Goal: Task Accomplishment & Management: Use online tool/utility

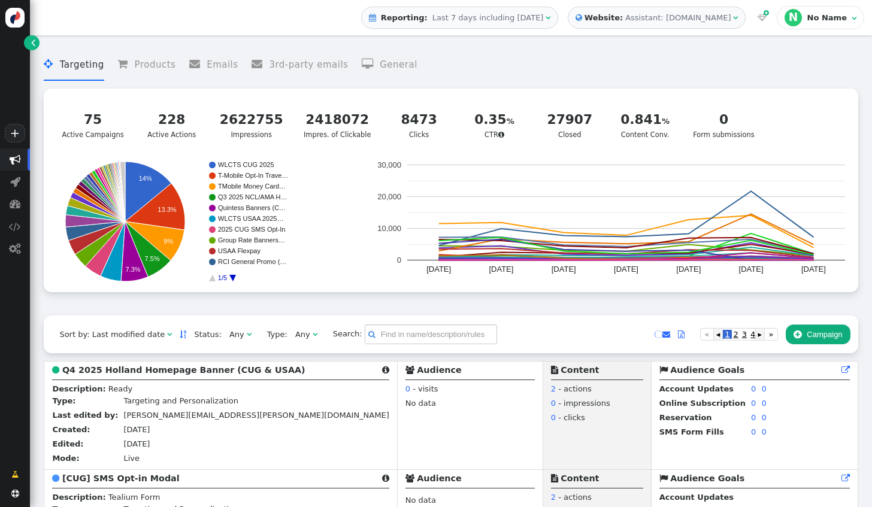
click at [738, 14] on span "" at bounding box center [735, 18] width 5 height 8
click at [738, 19] on span "" at bounding box center [735, 18] width 5 height 8
click at [738, 16] on span "" at bounding box center [735, 18] width 5 height 8
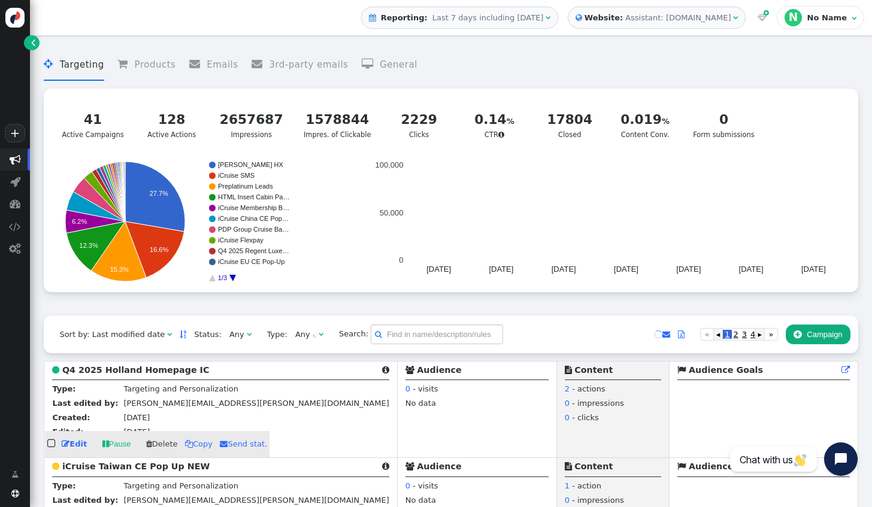
scroll to position [60, 0]
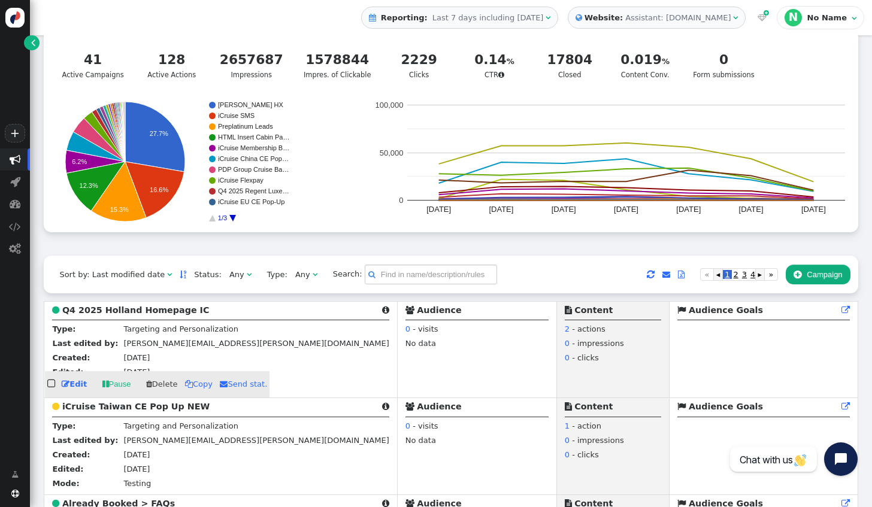
click at [77, 385] on link " Edit" at bounding box center [74, 384] width 25 height 12
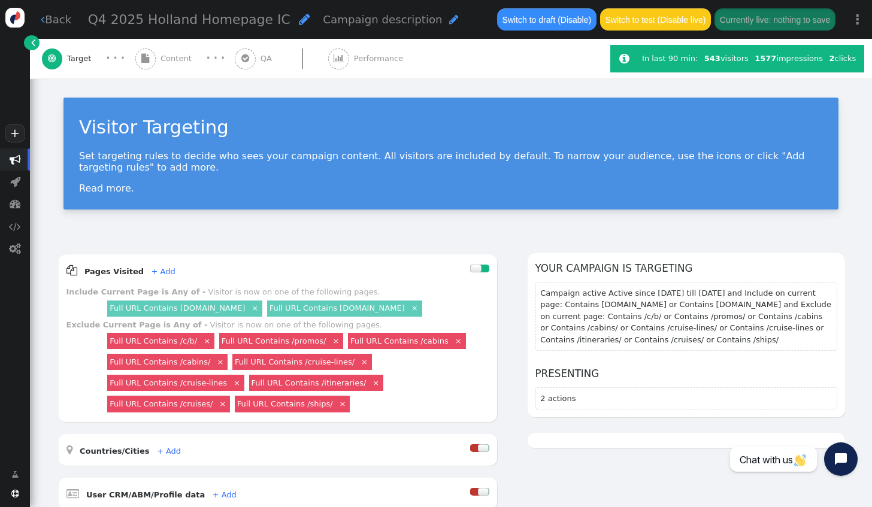
click at [184, 59] on span "Content" at bounding box center [178, 59] width 36 height 12
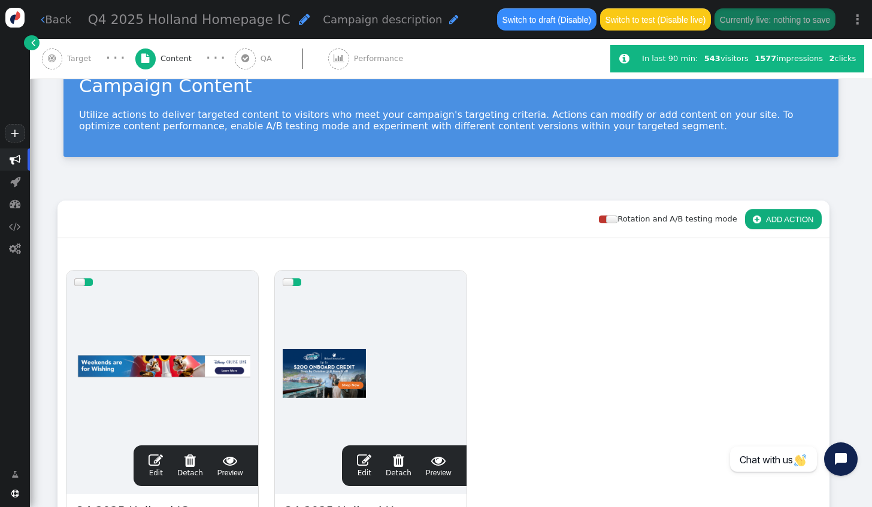
scroll to position [60, 0]
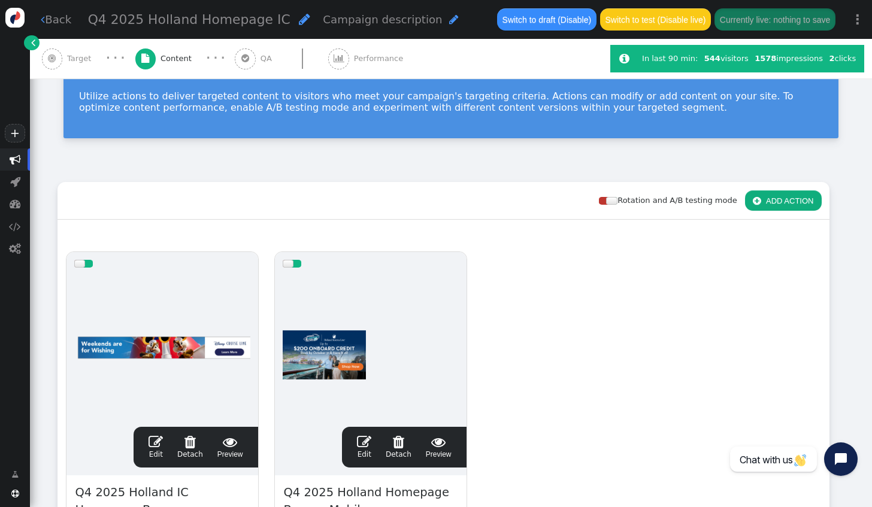
click at [81, 59] on span "Target" at bounding box center [81, 59] width 29 height 12
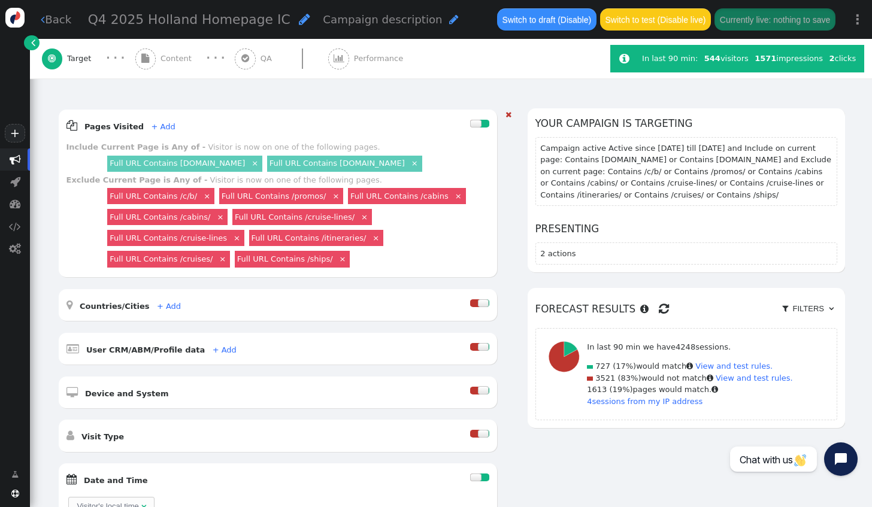
scroll to position [120, 0]
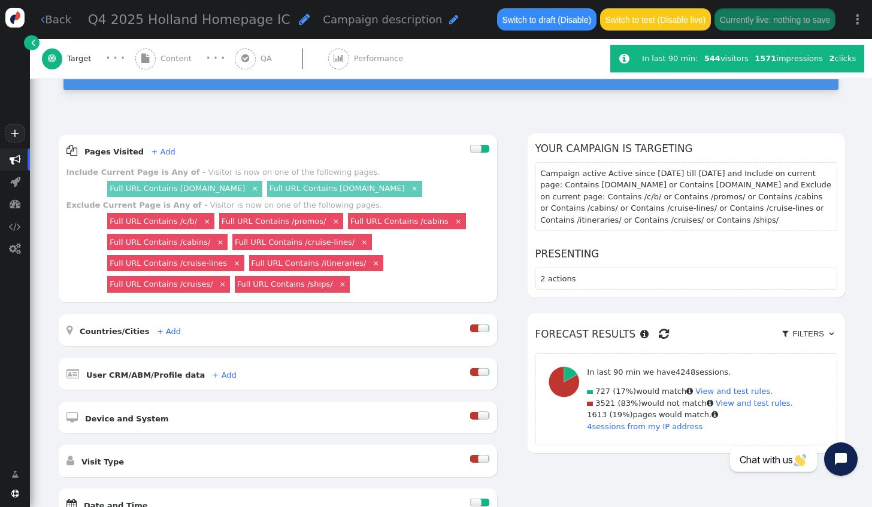
click at [182, 57] on span "Content" at bounding box center [178, 59] width 36 height 12
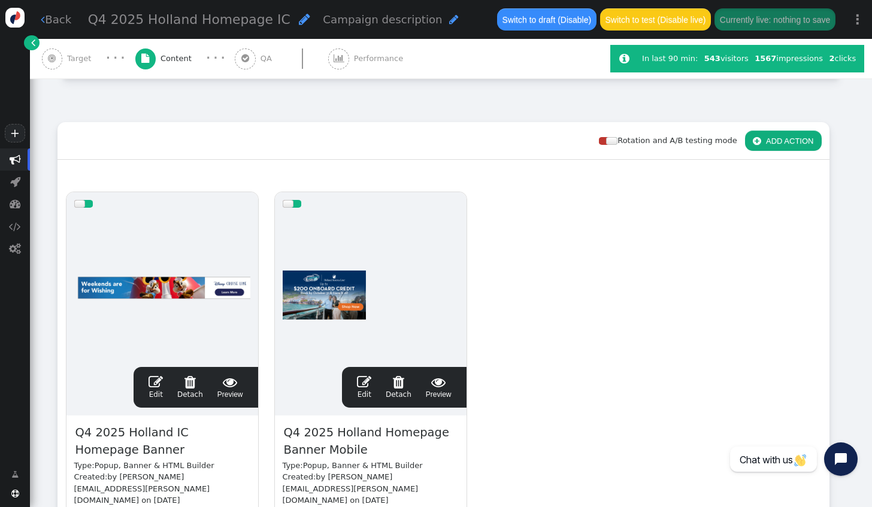
click at [156, 383] on span "" at bounding box center [155, 382] width 14 height 14
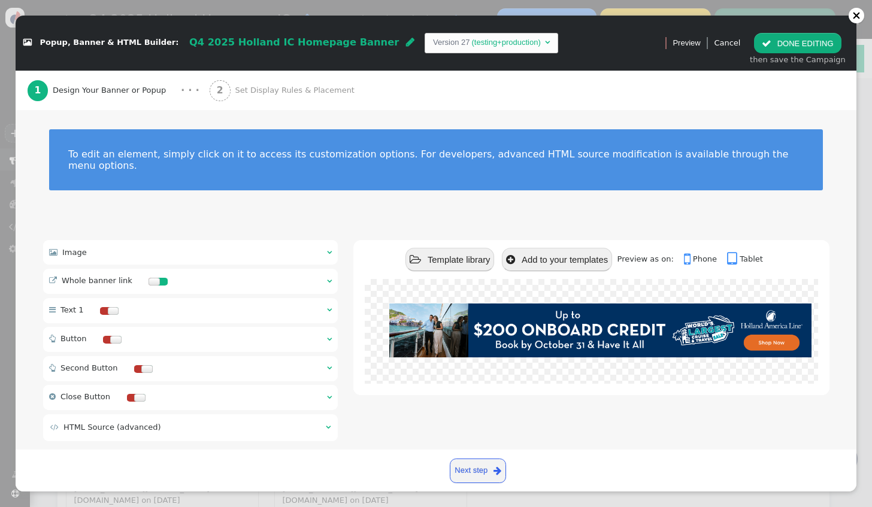
click at [253, 84] on span "Set Display Rules & Placement" at bounding box center [297, 90] width 124 height 12
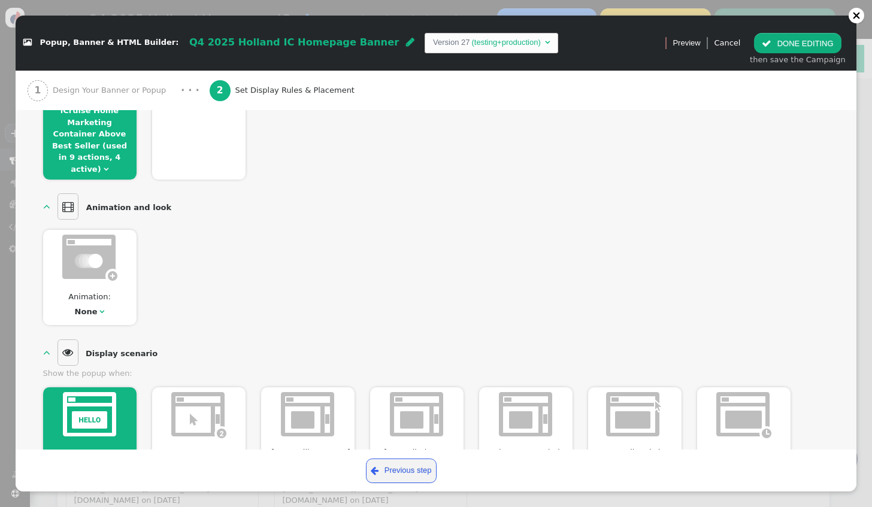
scroll to position [180, 0]
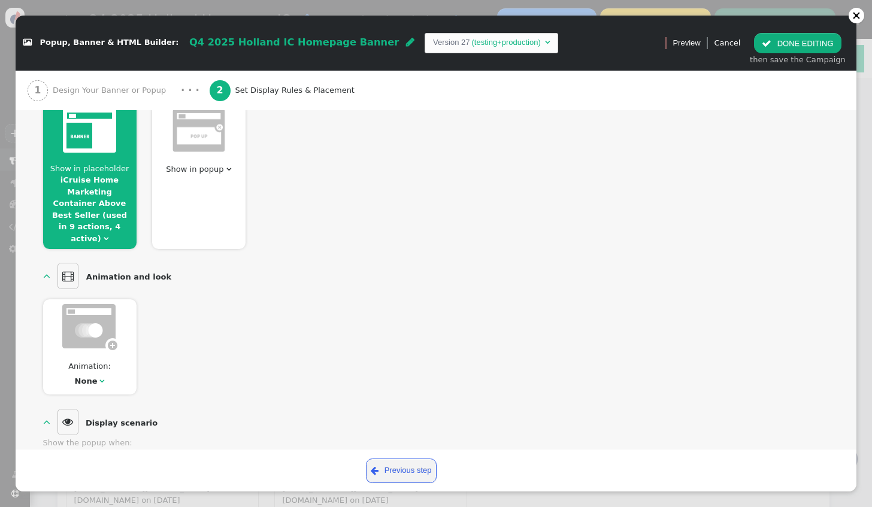
click at [107, 184] on span "Show in placeholder iCruise Home Marketing Container Above Best Seller (used in…" at bounding box center [89, 204] width 93 height 82
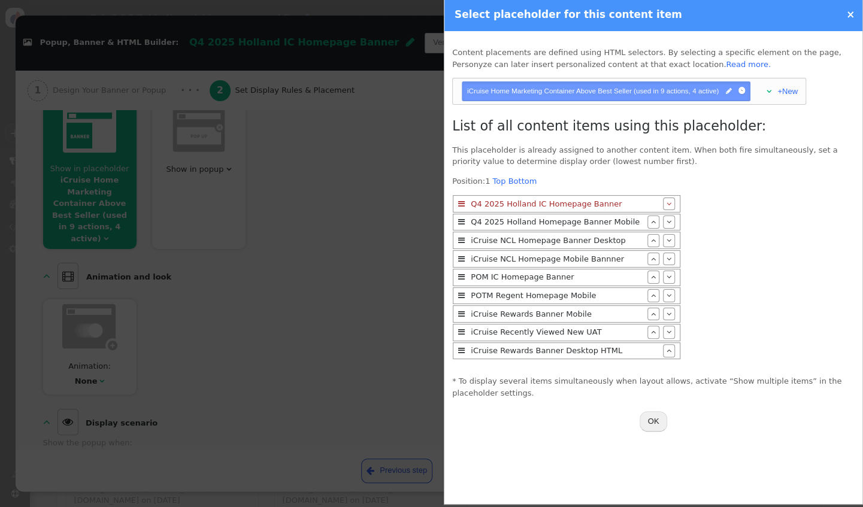
click at [330, 180] on div at bounding box center [431, 253] width 863 height 507
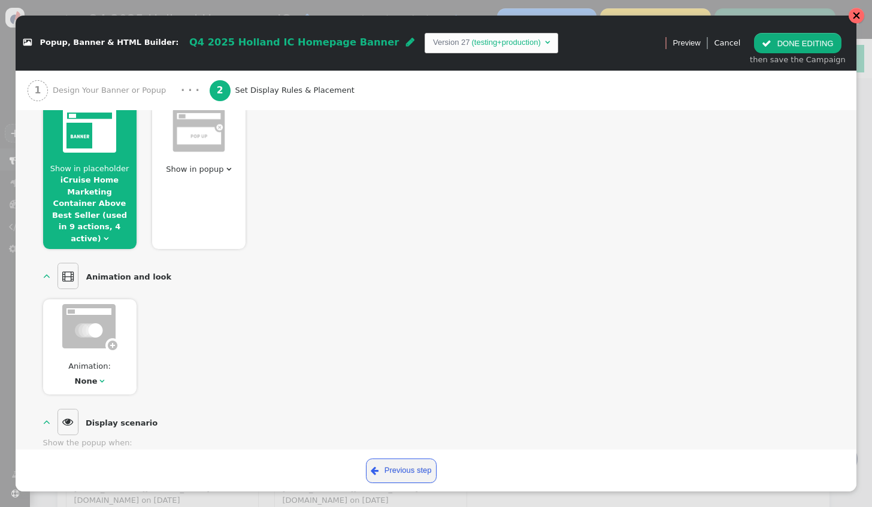
click at [853, 21] on div at bounding box center [856, 16] width 16 height 16
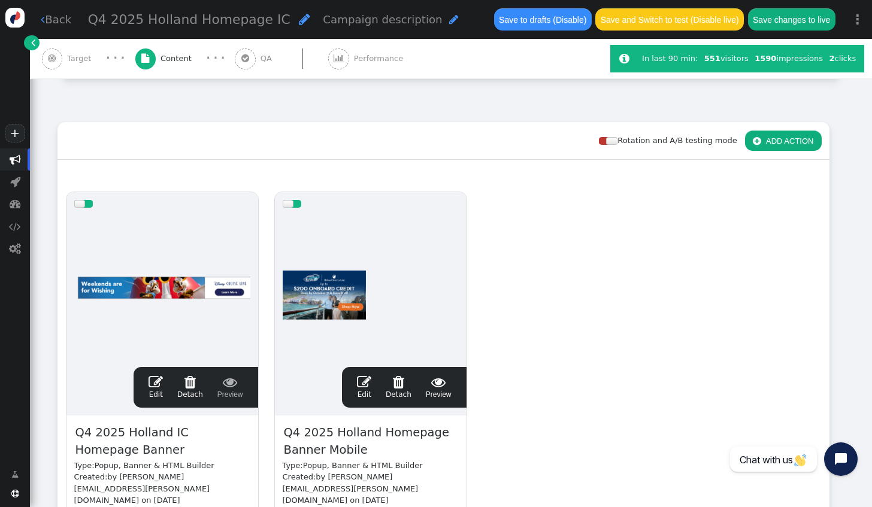
click at [809, 276] on div "drag this  Edit  Detach  Preview Q4 2025 Holland IC Homepage Banner Type: Po…" at bounding box center [443, 386] width 771 height 405
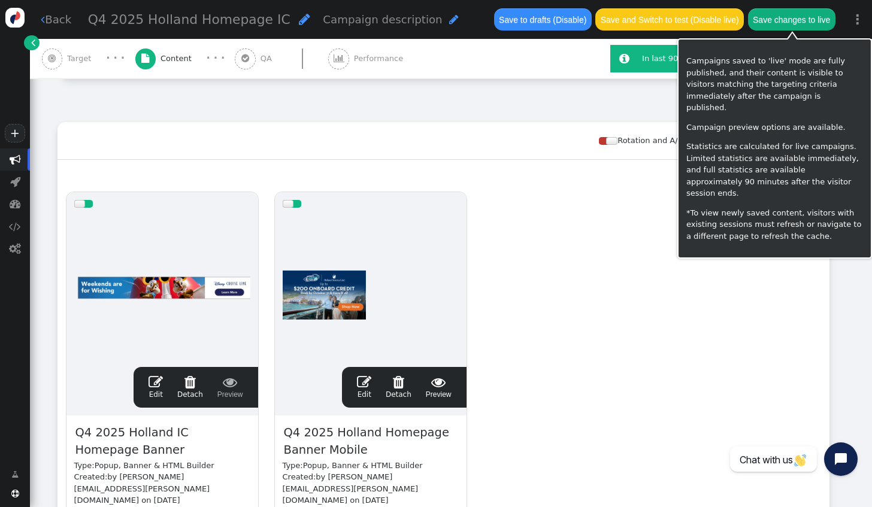
click at [801, 28] on button "Save changes to live" at bounding box center [791, 19] width 87 height 22
